Goal: Find specific page/section: Find specific page/section

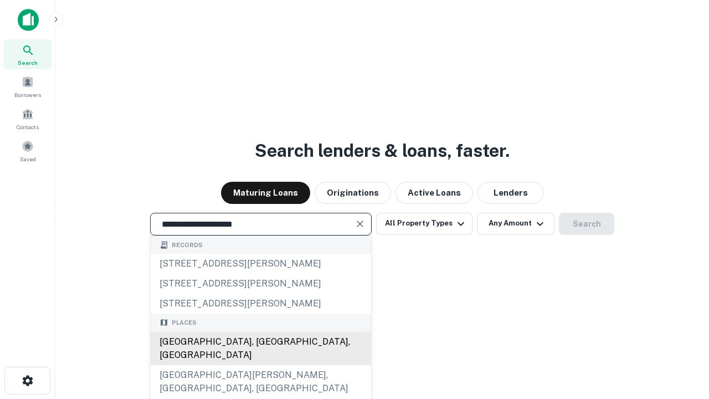
click at [260, 365] on div "[GEOGRAPHIC_DATA], [GEOGRAPHIC_DATA], [GEOGRAPHIC_DATA]" at bounding box center [261, 348] width 220 height 33
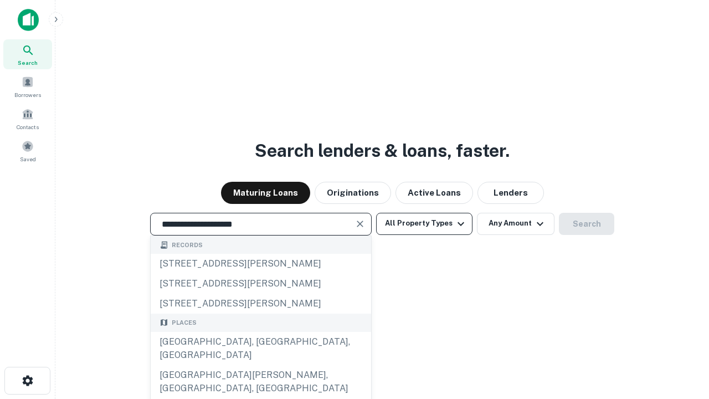
type input "**********"
click at [424, 223] on button "All Property Types" at bounding box center [424, 224] width 96 height 22
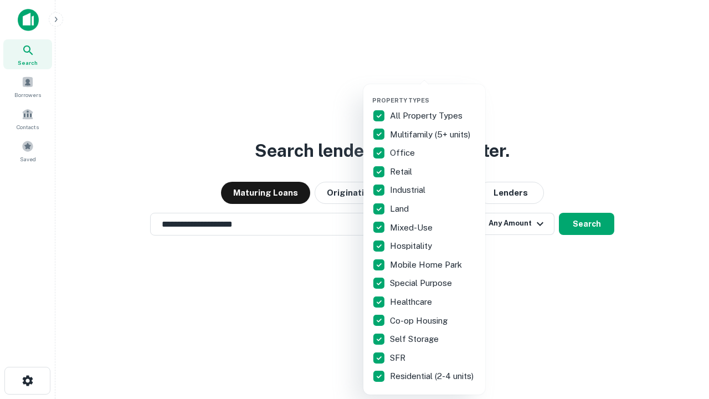
click at [433, 93] on button "button" at bounding box center [433, 93] width 122 height 1
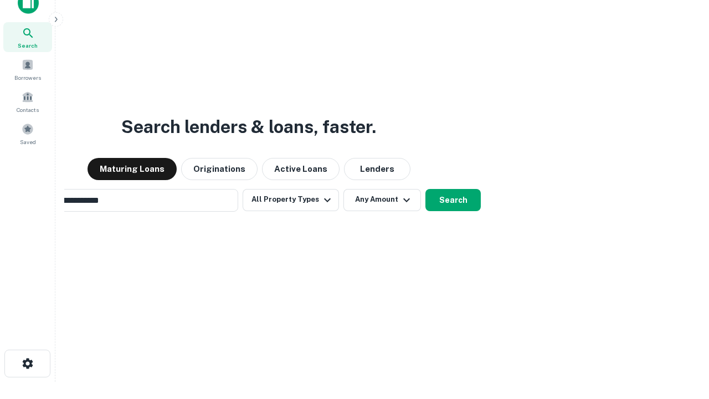
scroll to position [18, 0]
click at [343, 188] on button "Any Amount" at bounding box center [382, 199] width 78 height 22
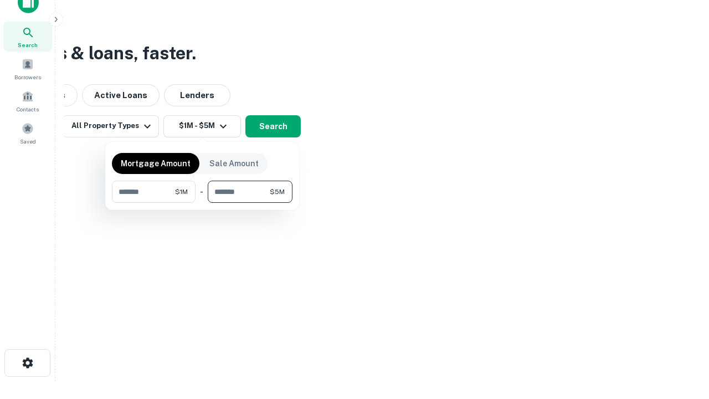
type input "*******"
click at [202, 203] on button "button" at bounding box center [202, 203] width 181 height 1
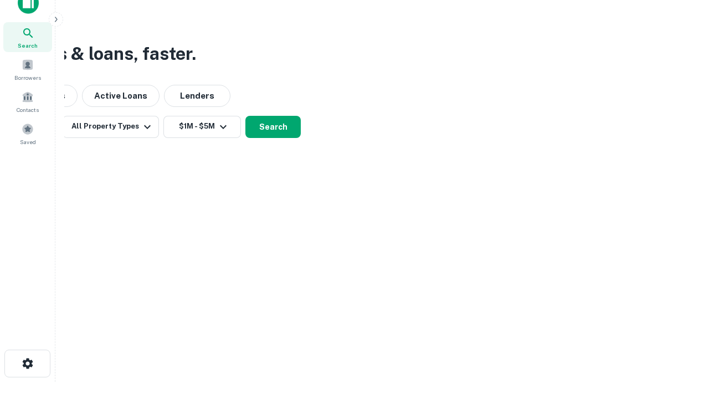
scroll to position [7, 204]
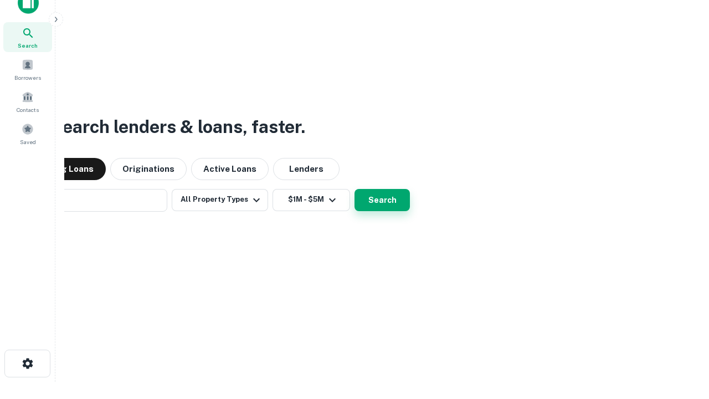
click at [354, 189] on button "Search" at bounding box center [381, 200] width 55 height 22
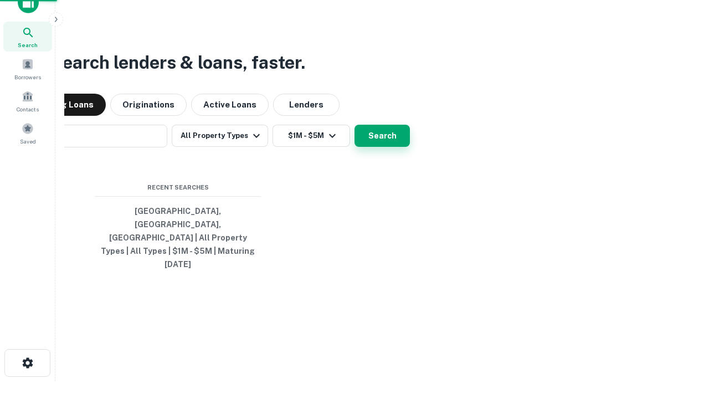
scroll to position [29, 313]
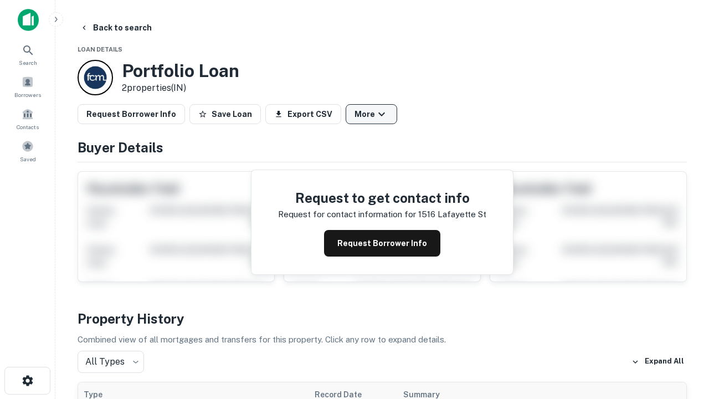
click at [371, 114] on button "More" at bounding box center [372, 114] width 52 height 20
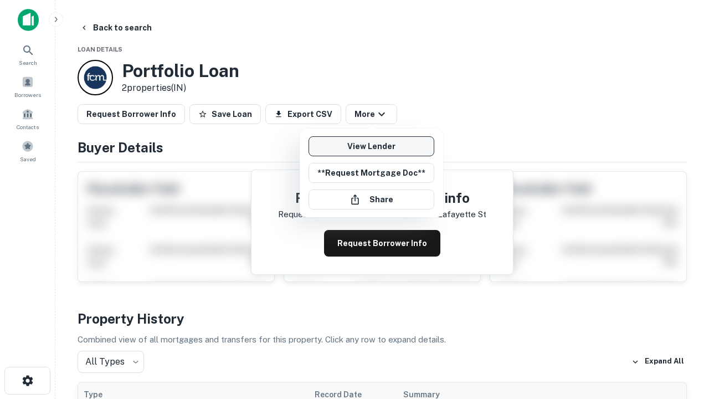
click at [371, 146] on link "View Lender" at bounding box center [371, 146] width 126 height 20
